Goal: Communication & Community: Share content

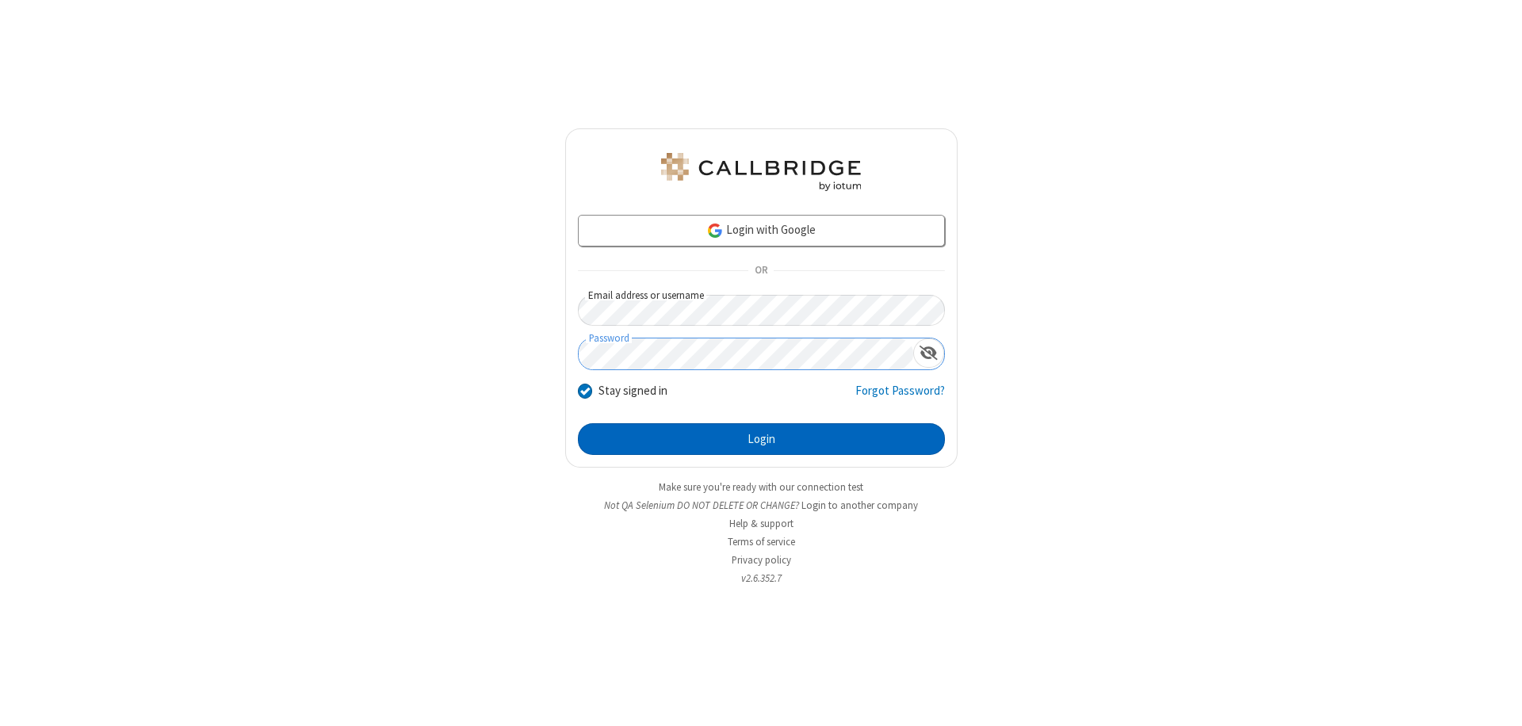
click at [761, 439] on button "Login" at bounding box center [761, 439] width 367 height 32
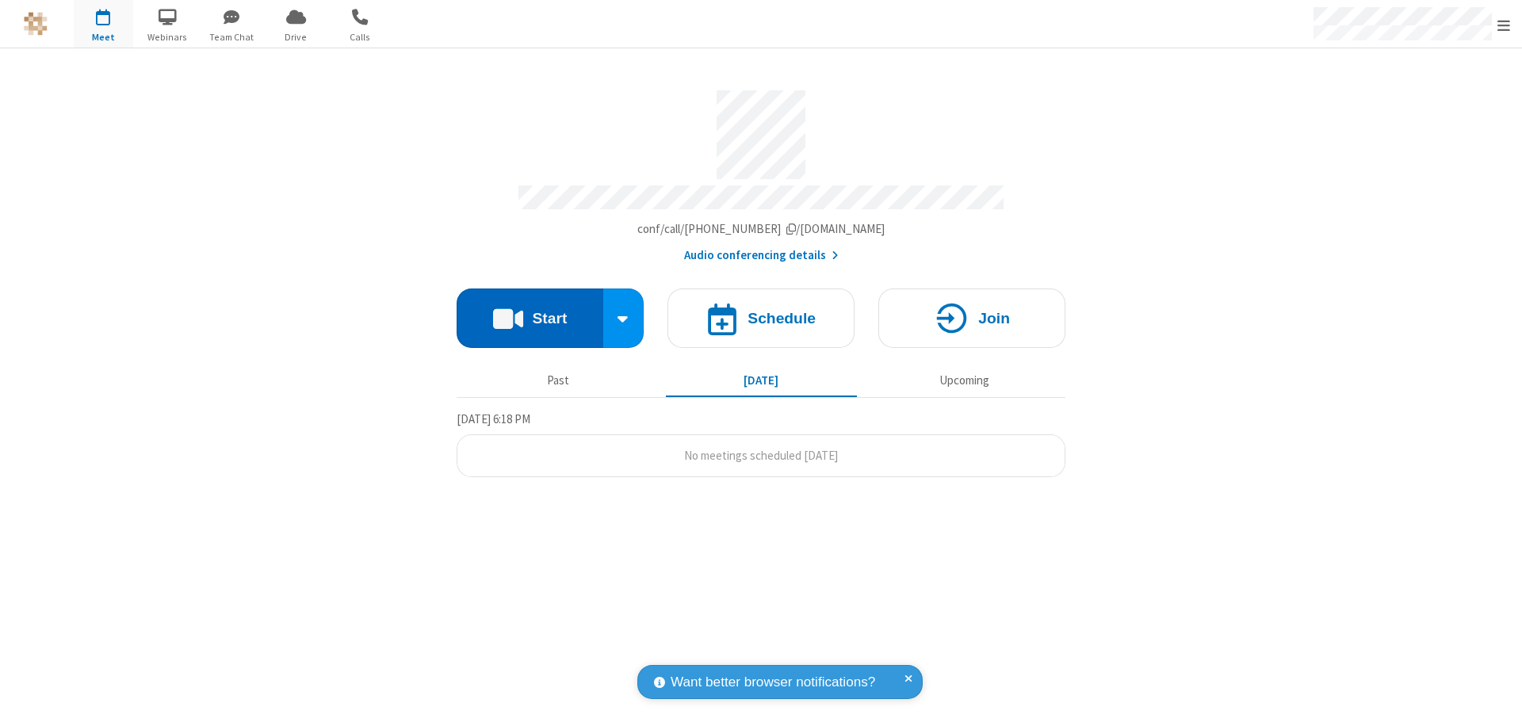
click at [529, 311] on button "Start" at bounding box center [530, 318] width 147 height 59
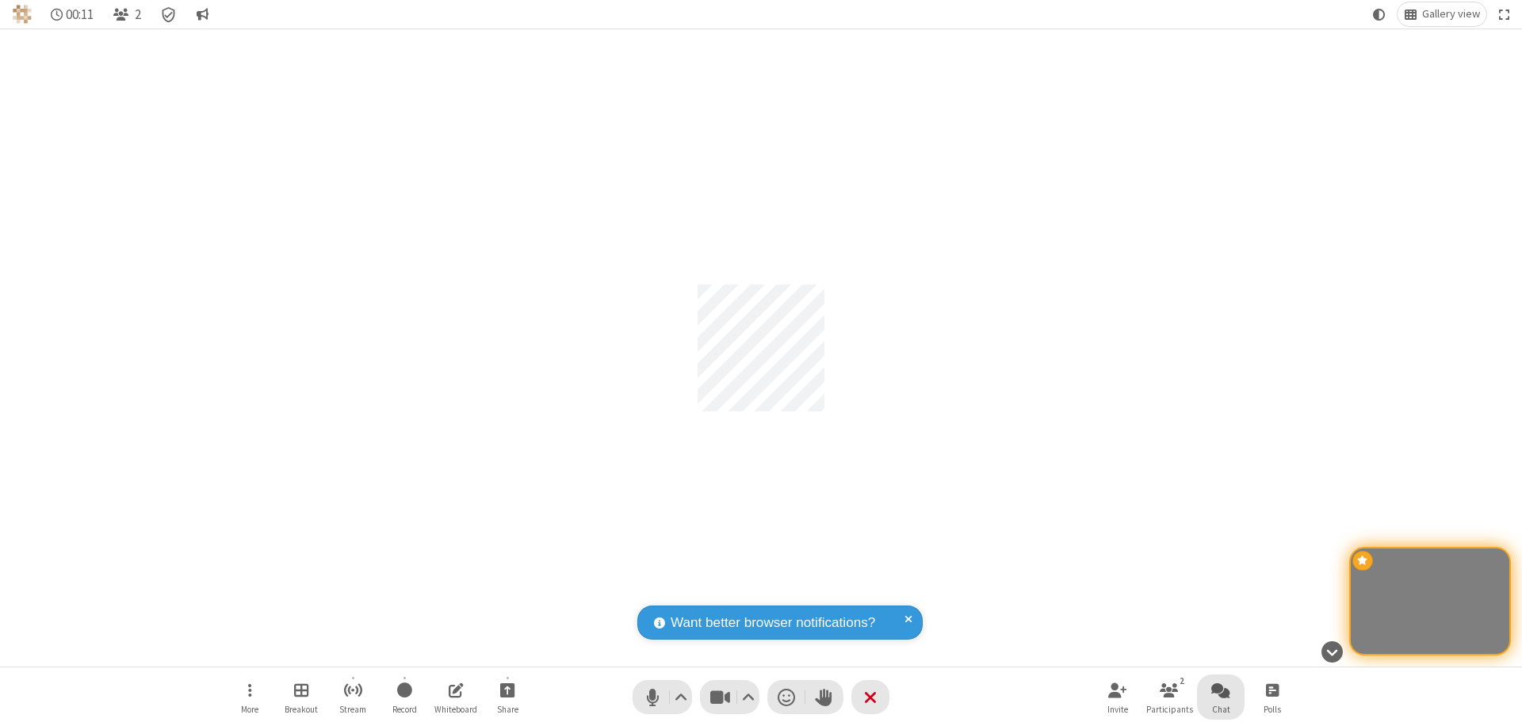
click at [1221, 690] on span "Open chat" at bounding box center [1220, 690] width 19 height 20
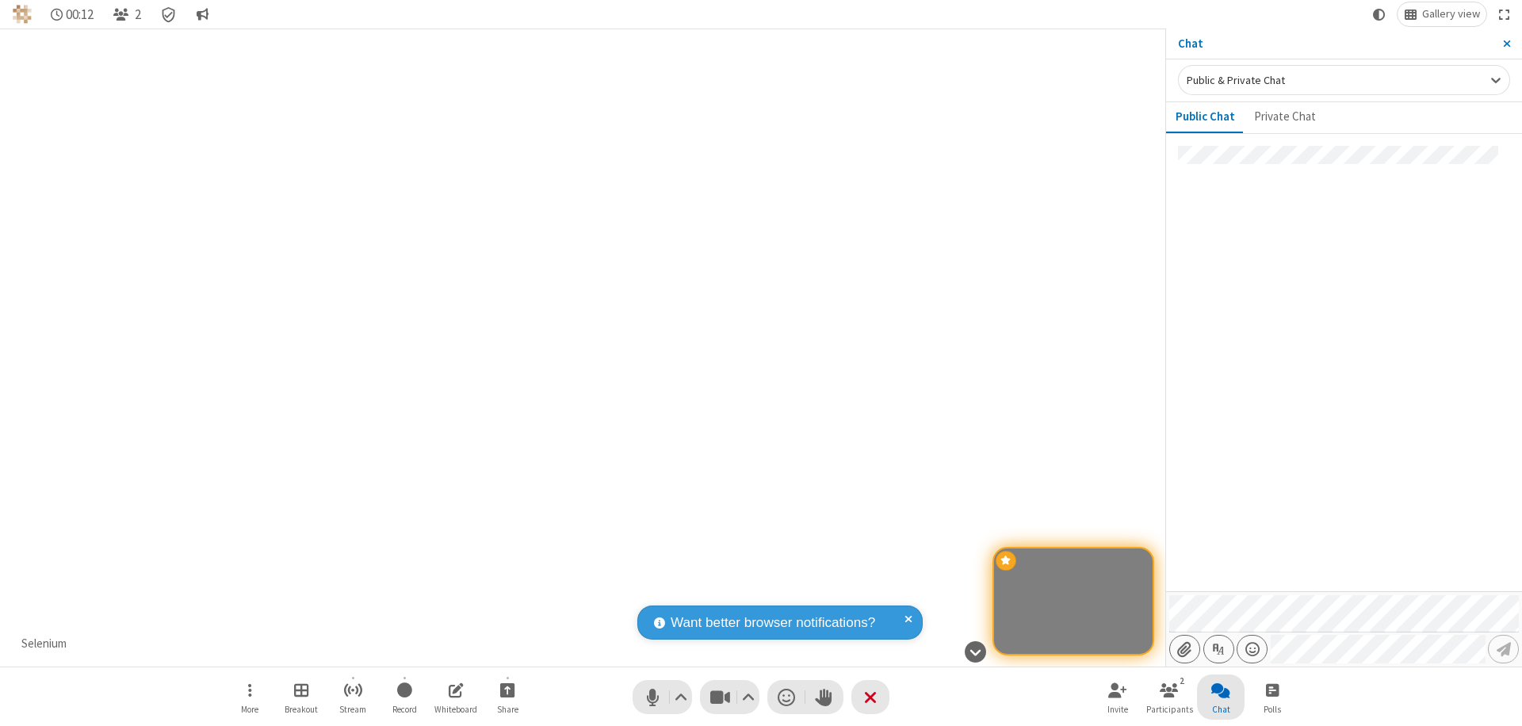
type input "C:\fakepath\doc_test.docx"
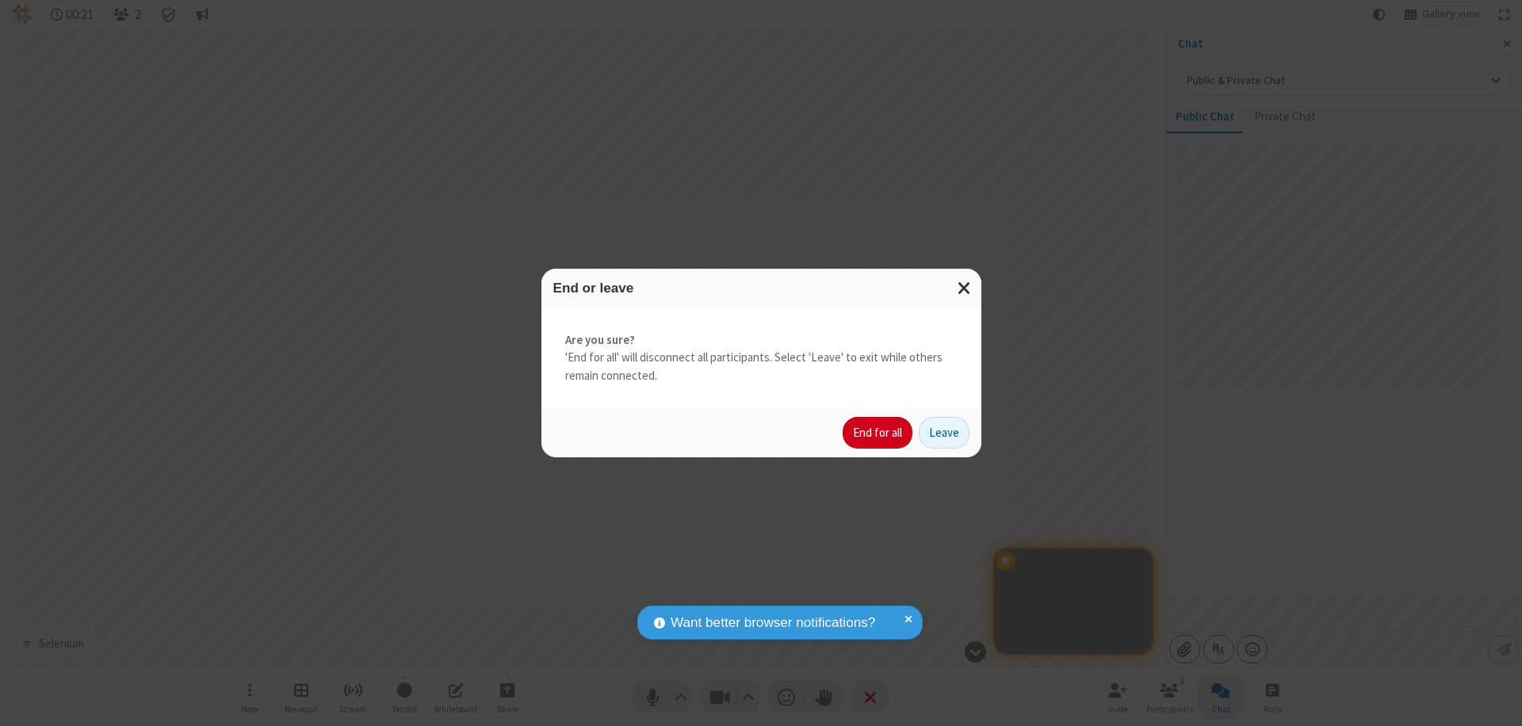
click at [878, 433] on button "End for all" at bounding box center [878, 433] width 70 height 32
